Goal: Information Seeking & Learning: Check status

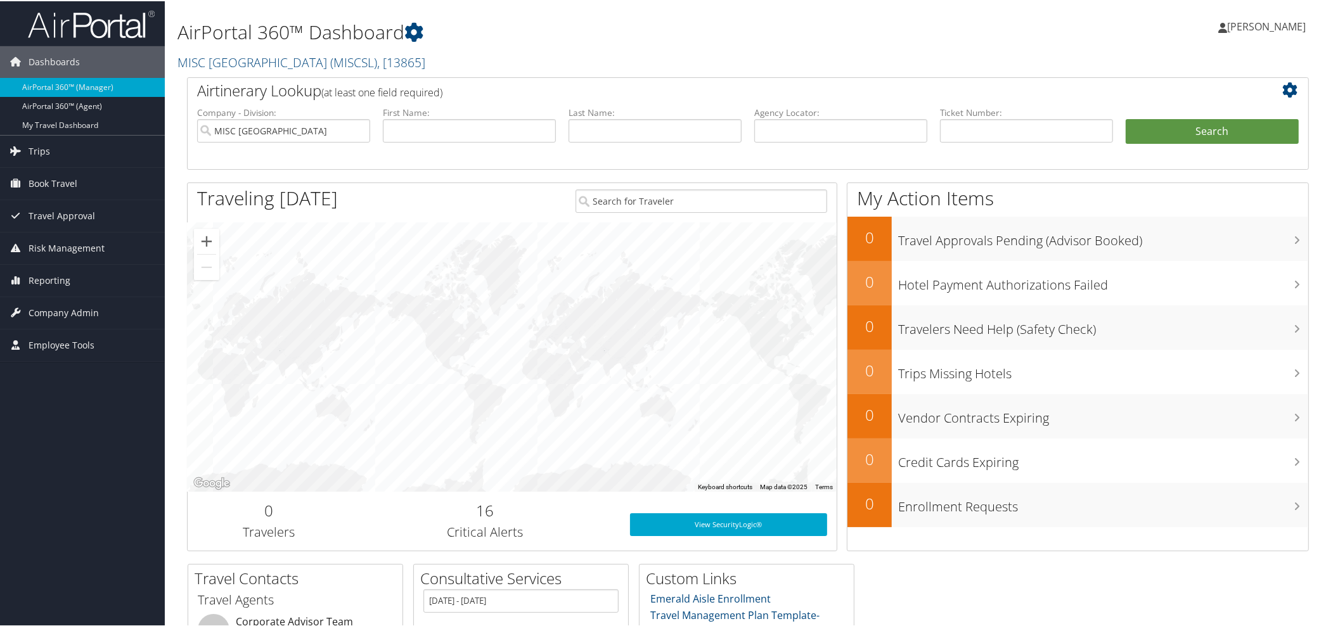
click at [503, 41] on h1 "AirPortal 360™ Dashboard" at bounding box center [557, 31] width 761 height 27
click at [70, 282] on link "Reporting" at bounding box center [82, 280] width 165 height 32
click at [66, 307] on link "Unused Tickets" at bounding box center [82, 304] width 165 height 19
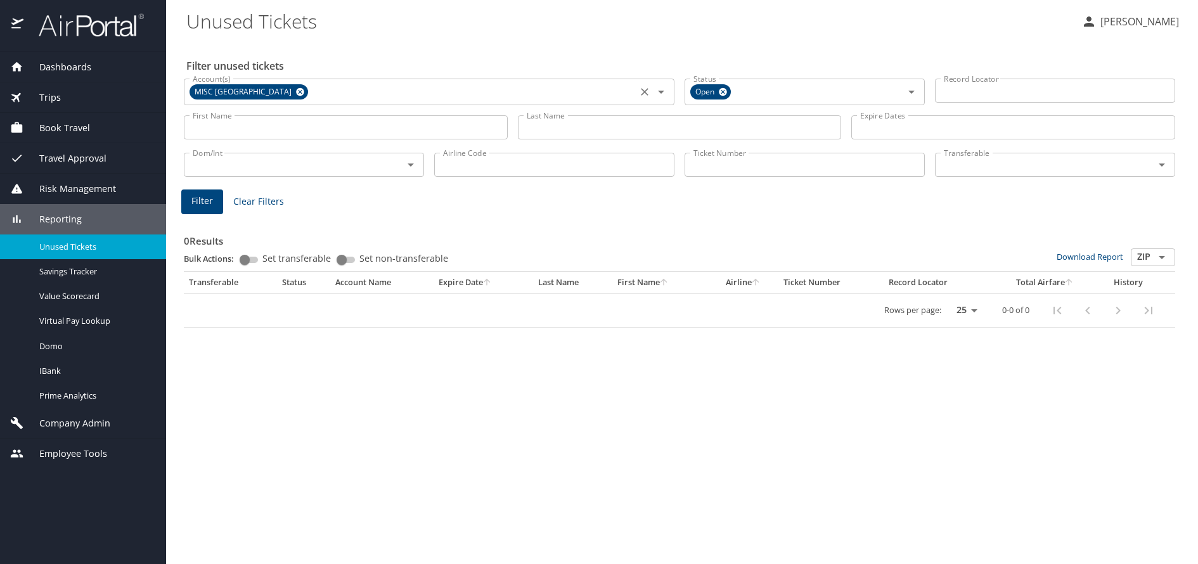
click at [296, 92] on icon at bounding box center [300, 92] width 8 height 8
click at [257, 92] on input "Account(s)" at bounding box center [411, 90] width 446 height 16
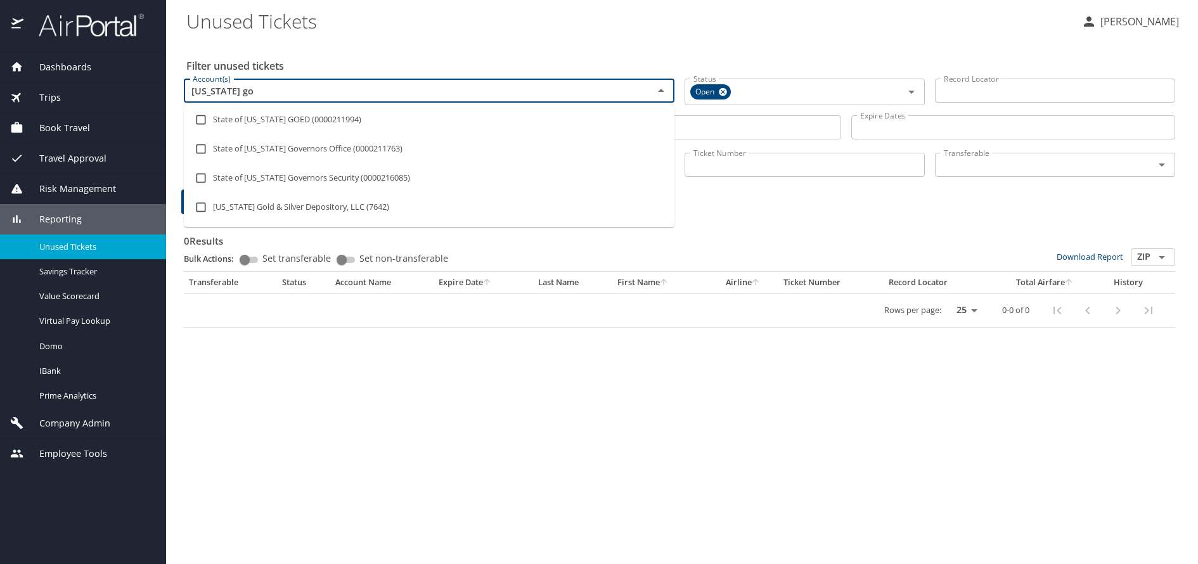
type input "utah gov"
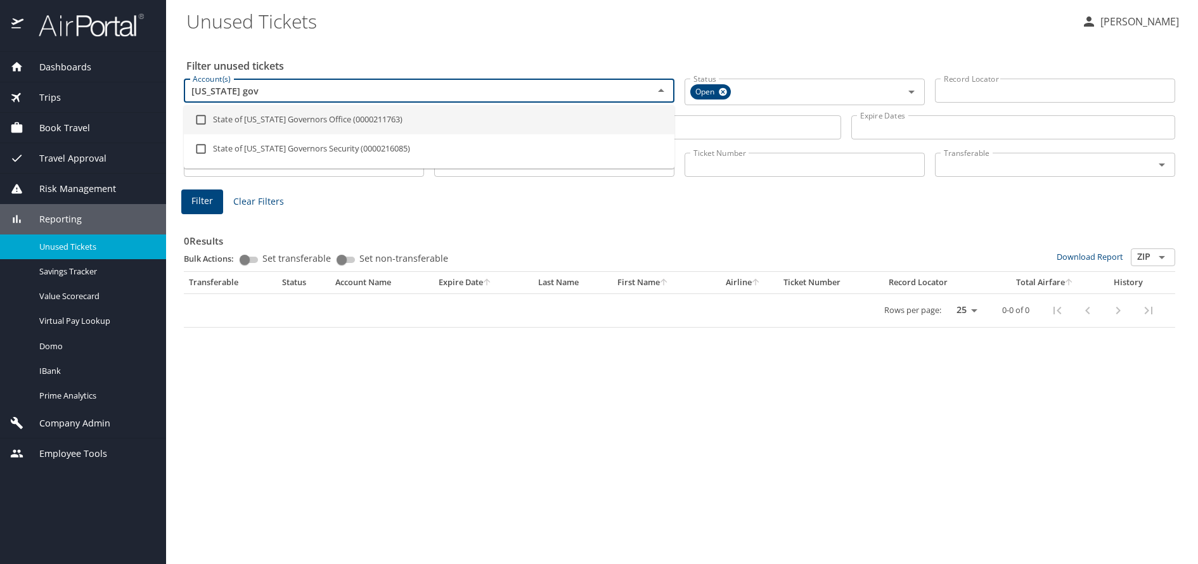
click at [250, 119] on li "State of Utah Governors Office (0000211763)" at bounding box center [429, 119] width 491 height 29
checkbox input "true"
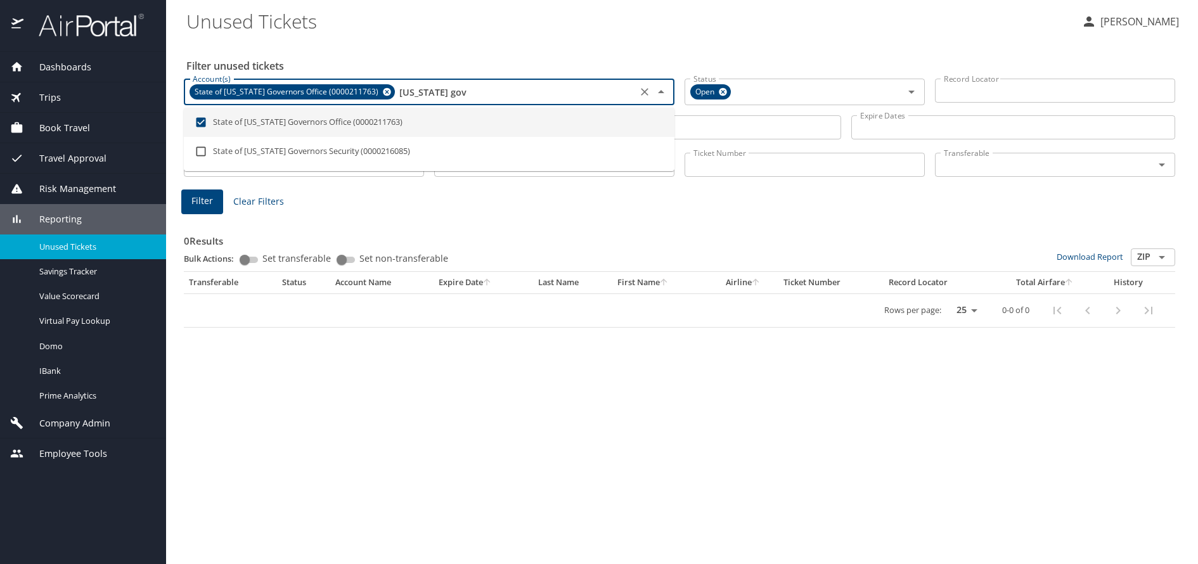
type input "[US_STATE] gov"
click at [482, 23] on Tickets "Unused Tickets" at bounding box center [628, 20] width 885 height 39
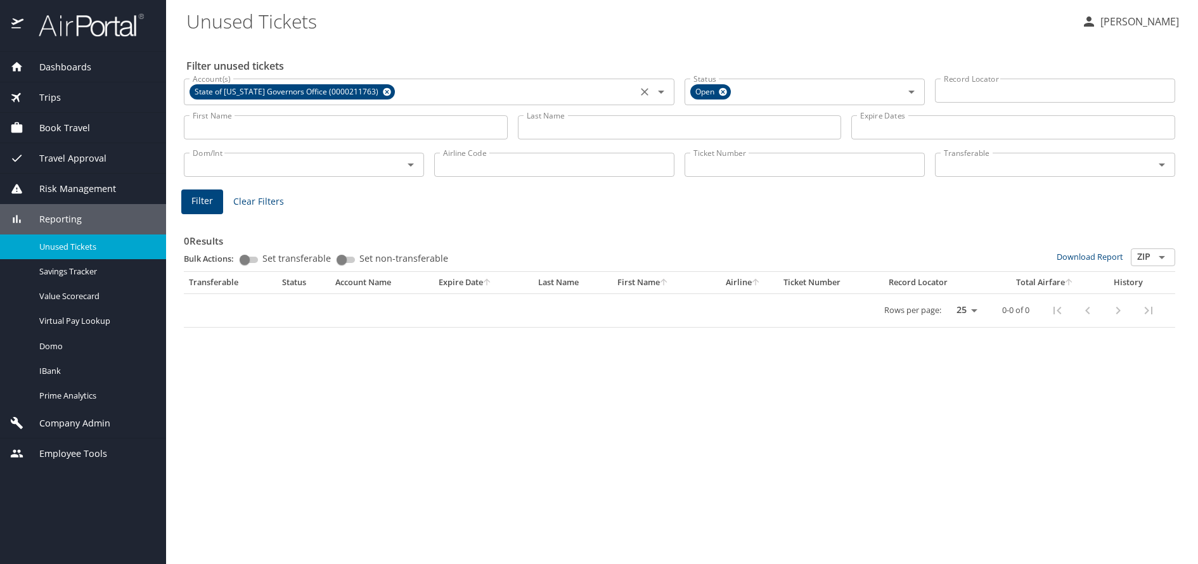
click at [256, 135] on input "First Name" at bounding box center [346, 127] width 324 height 24
type input "katherine"
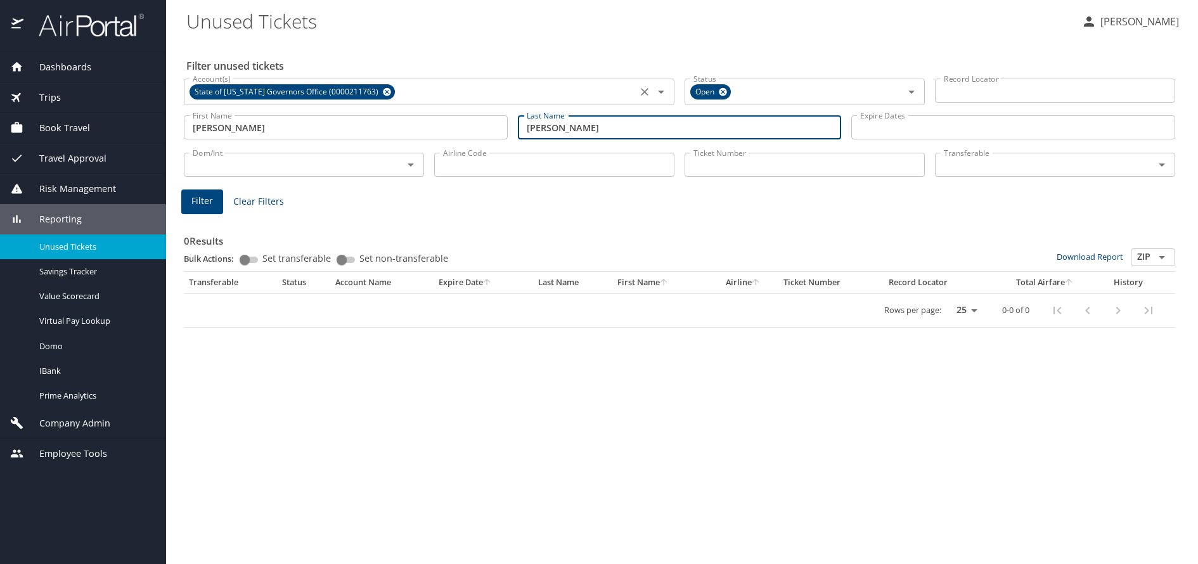
type input "hass"
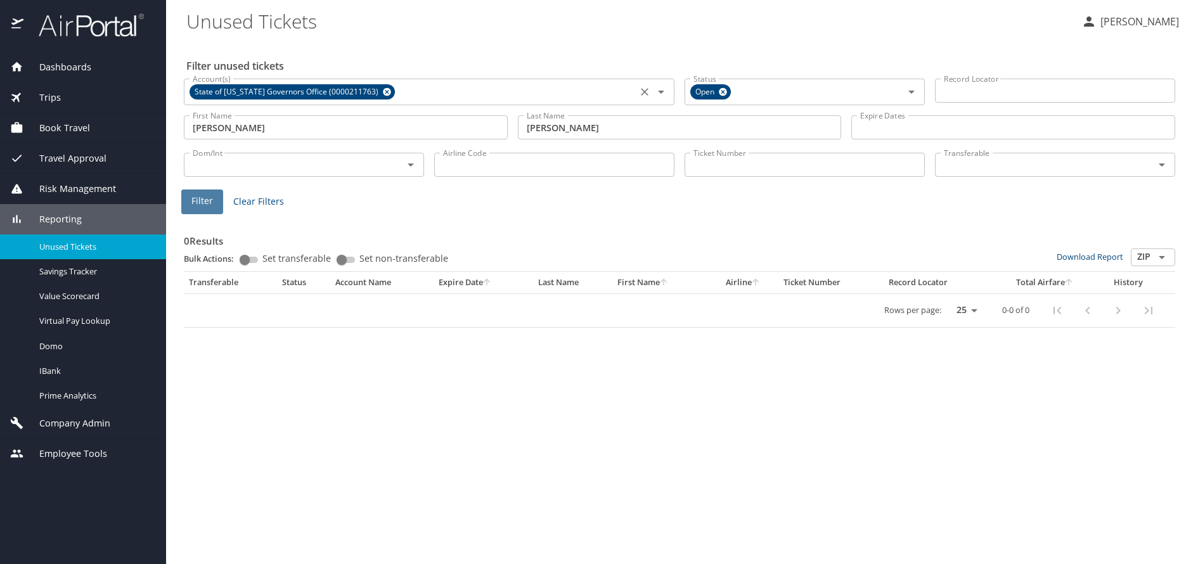
click at [205, 199] on span "Filter" at bounding box center [202, 201] width 22 height 16
click at [374, 38] on Tickets "Unused Tickets" at bounding box center [628, 20] width 885 height 39
click at [70, 68] on span "Dashboards" at bounding box center [57, 67] width 68 height 14
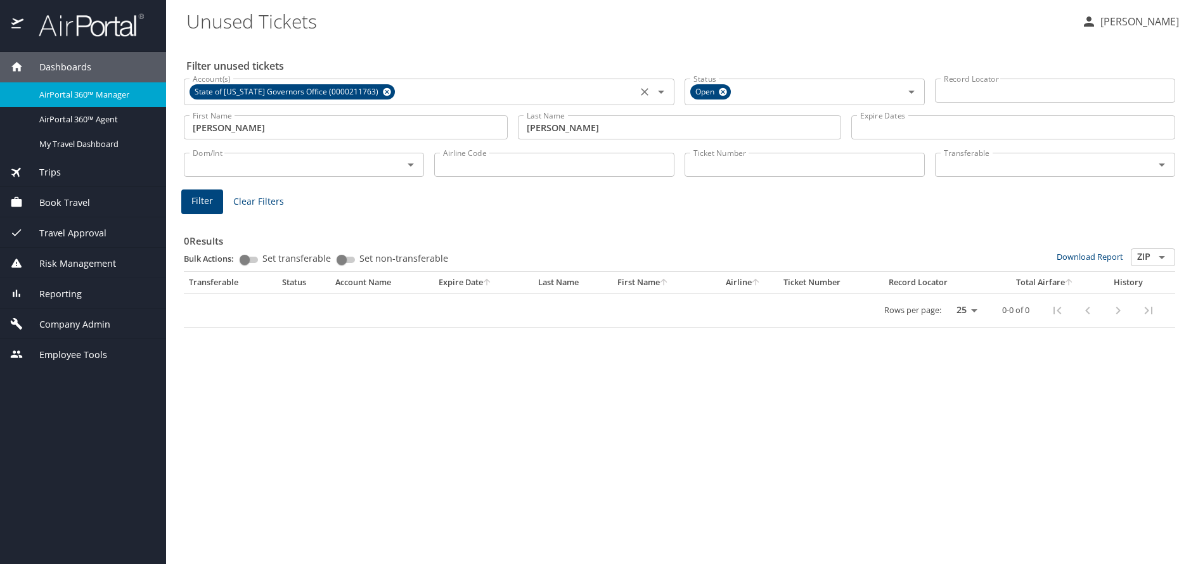
click at [113, 98] on span "AirPortal 360™ Manager" at bounding box center [95, 95] width 112 height 12
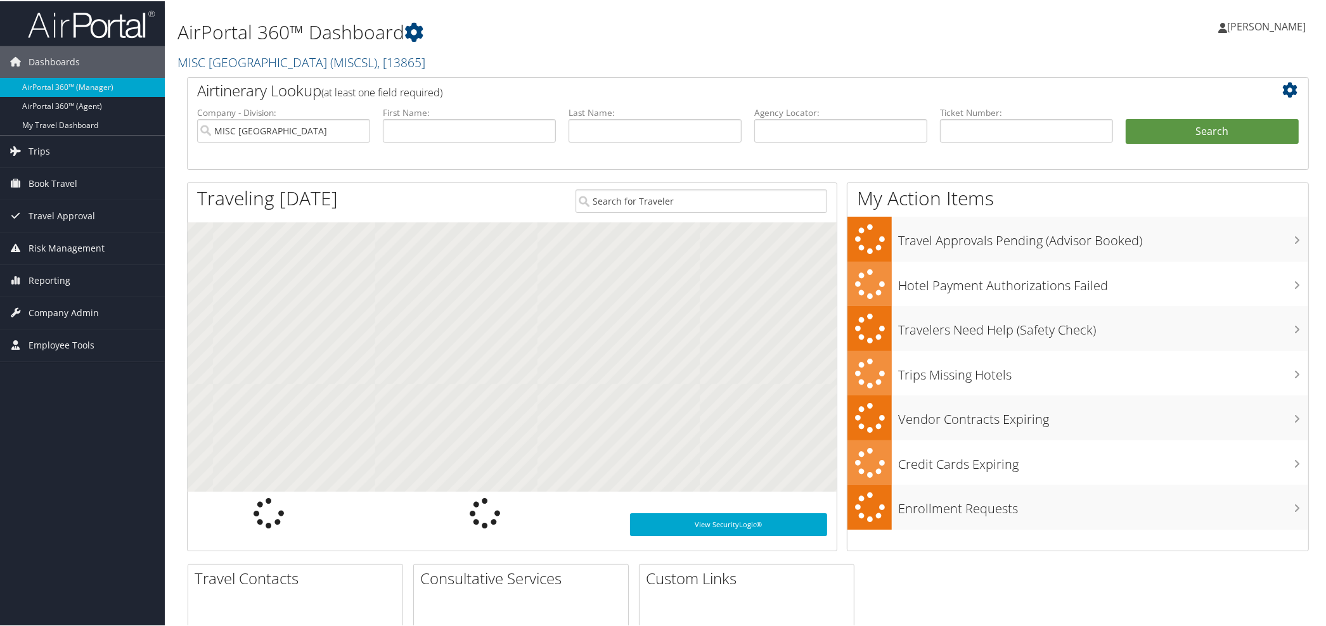
click at [510, 48] on div "AirPortal 360™ Dashboard [GEOGRAPHIC_DATA] ( MISCSL ) , [ 13865 ] [GEOGRAPHIC_D…" at bounding box center [557, 38] width 761 height 65
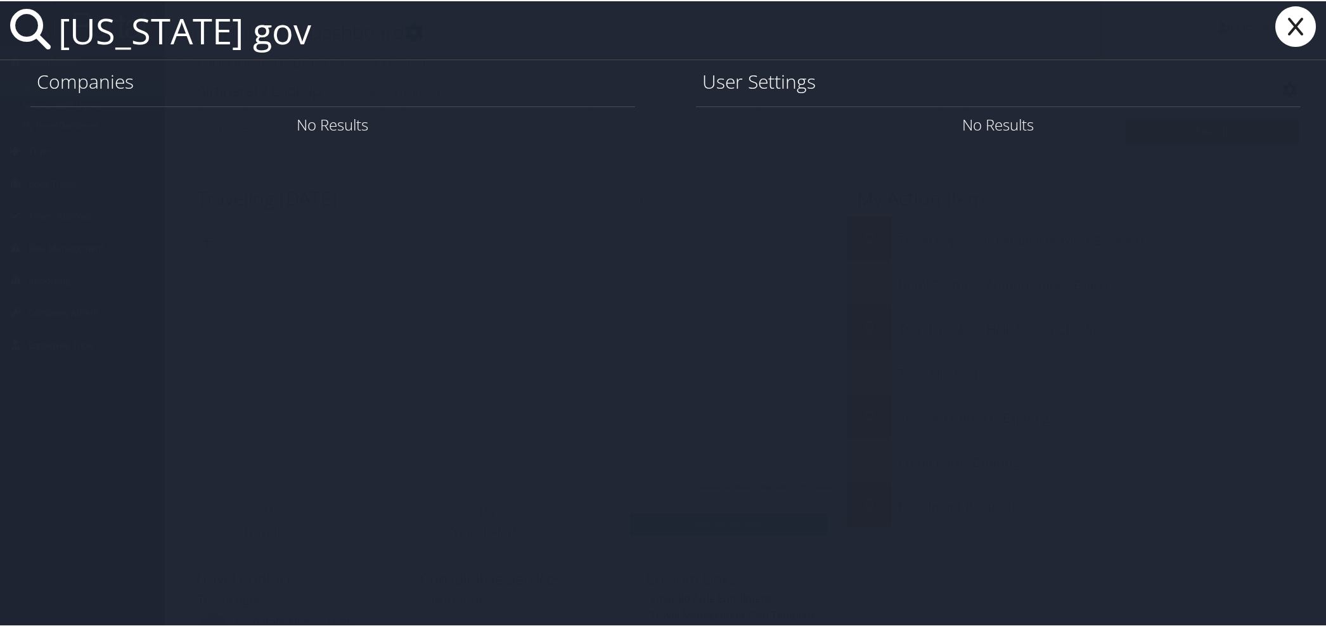
type input "[US_STATE] gov"
